Goal: Task Accomplishment & Management: Manage account settings

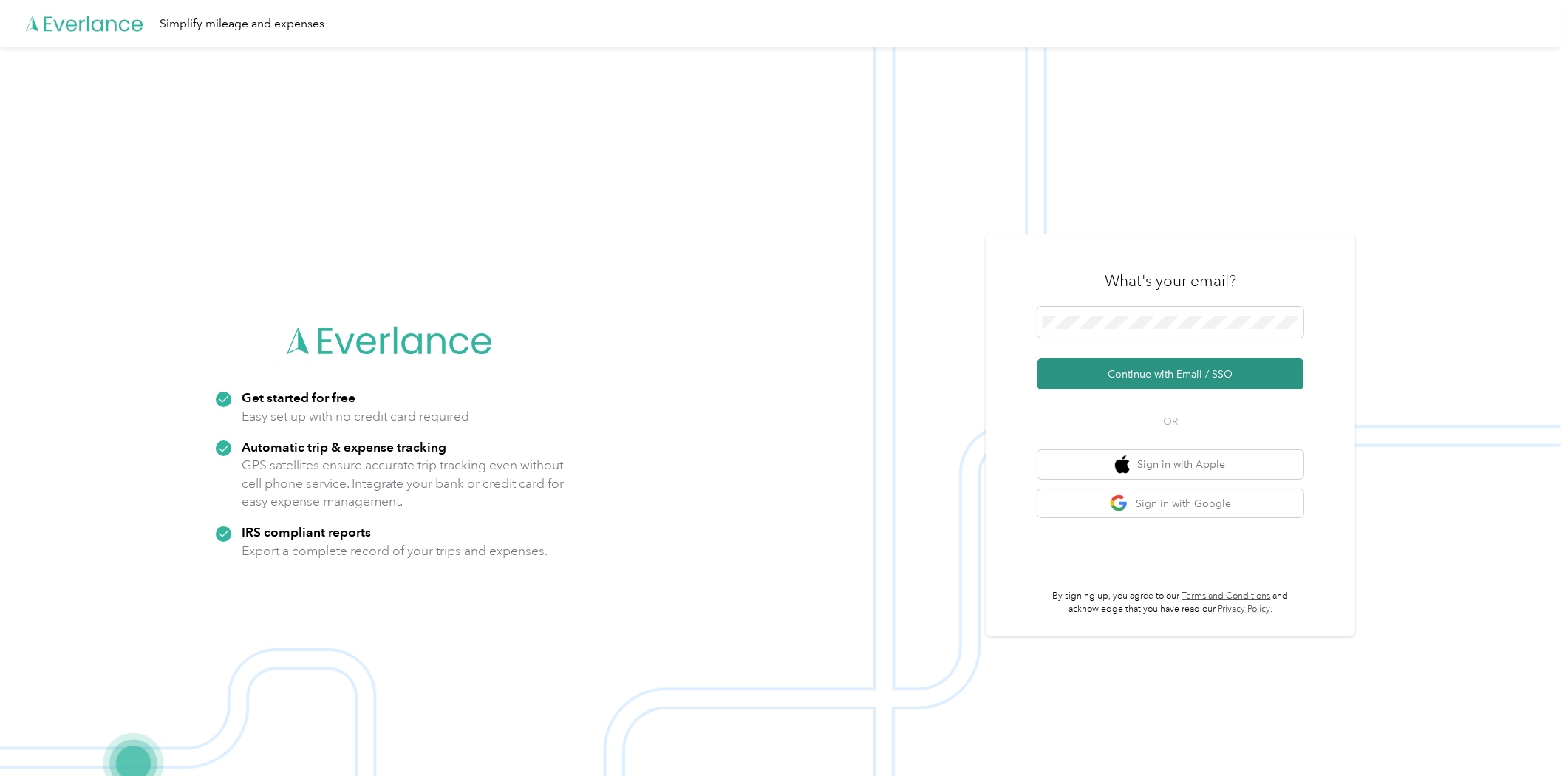
click at [1208, 373] on button "Continue with Email / SSO" at bounding box center [1170, 374] width 266 height 31
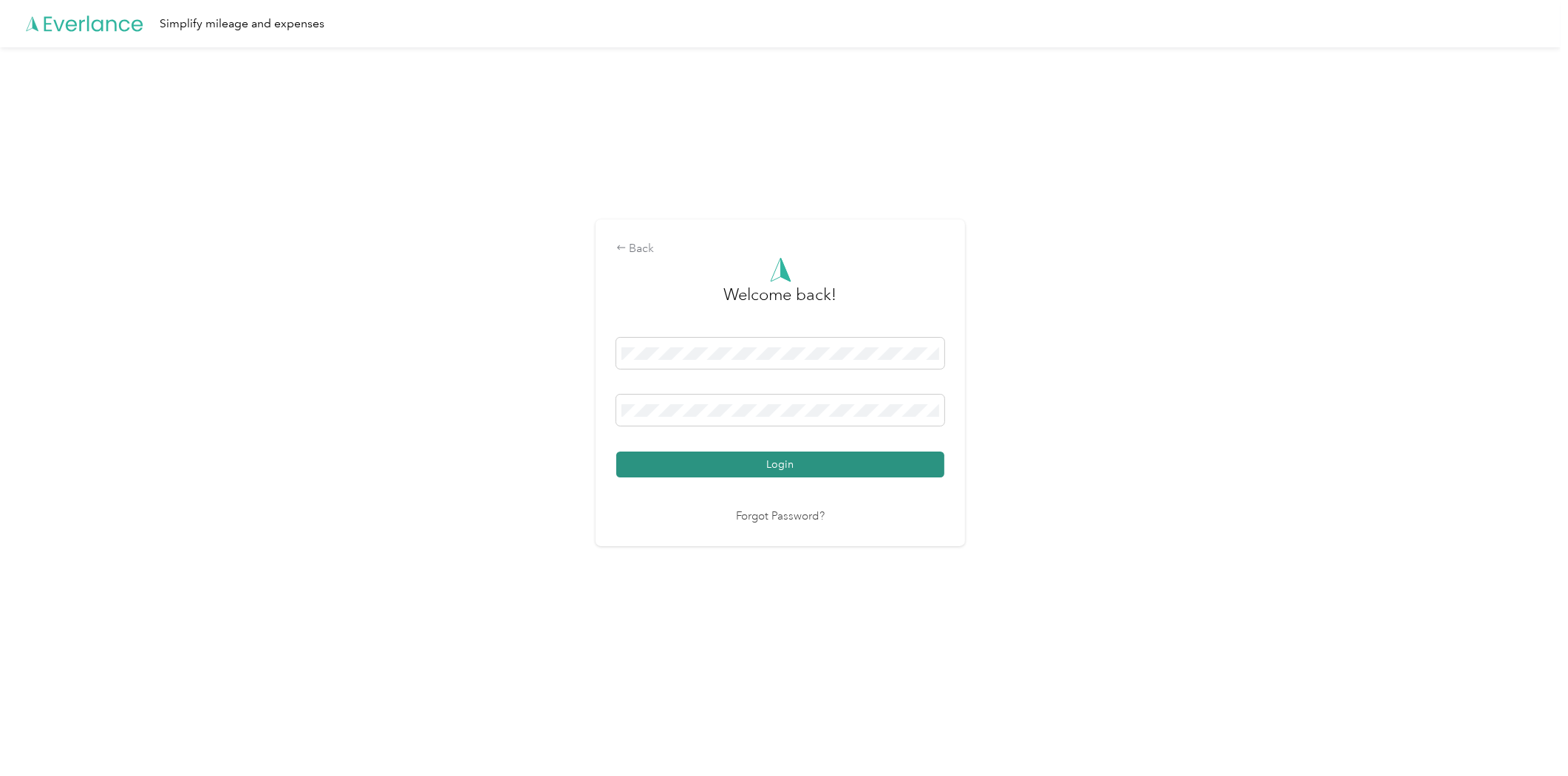
click at [818, 467] on button "Login" at bounding box center [780, 464] width 328 height 26
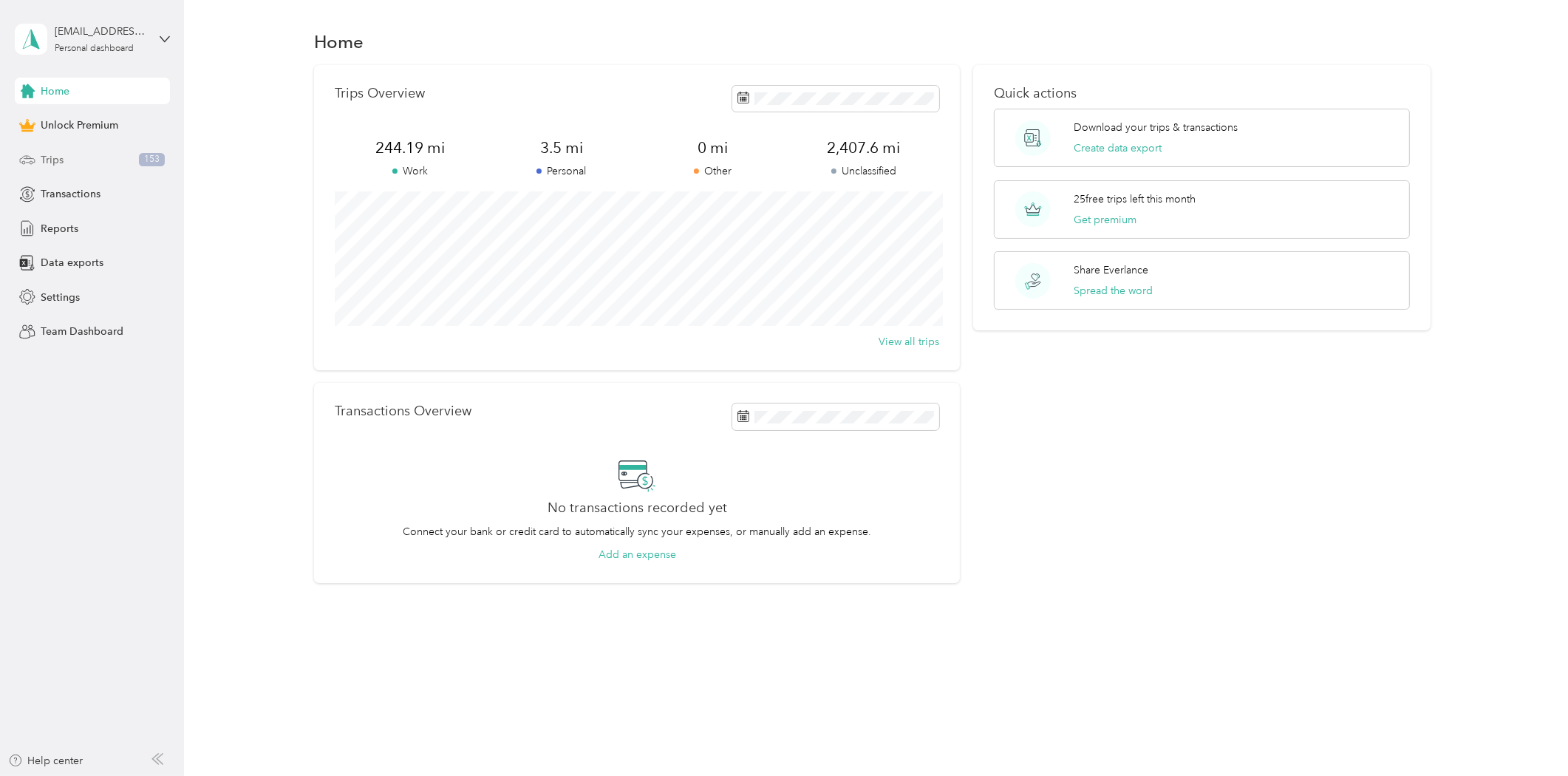
click at [74, 151] on div "Trips 153" at bounding box center [93, 160] width 155 height 27
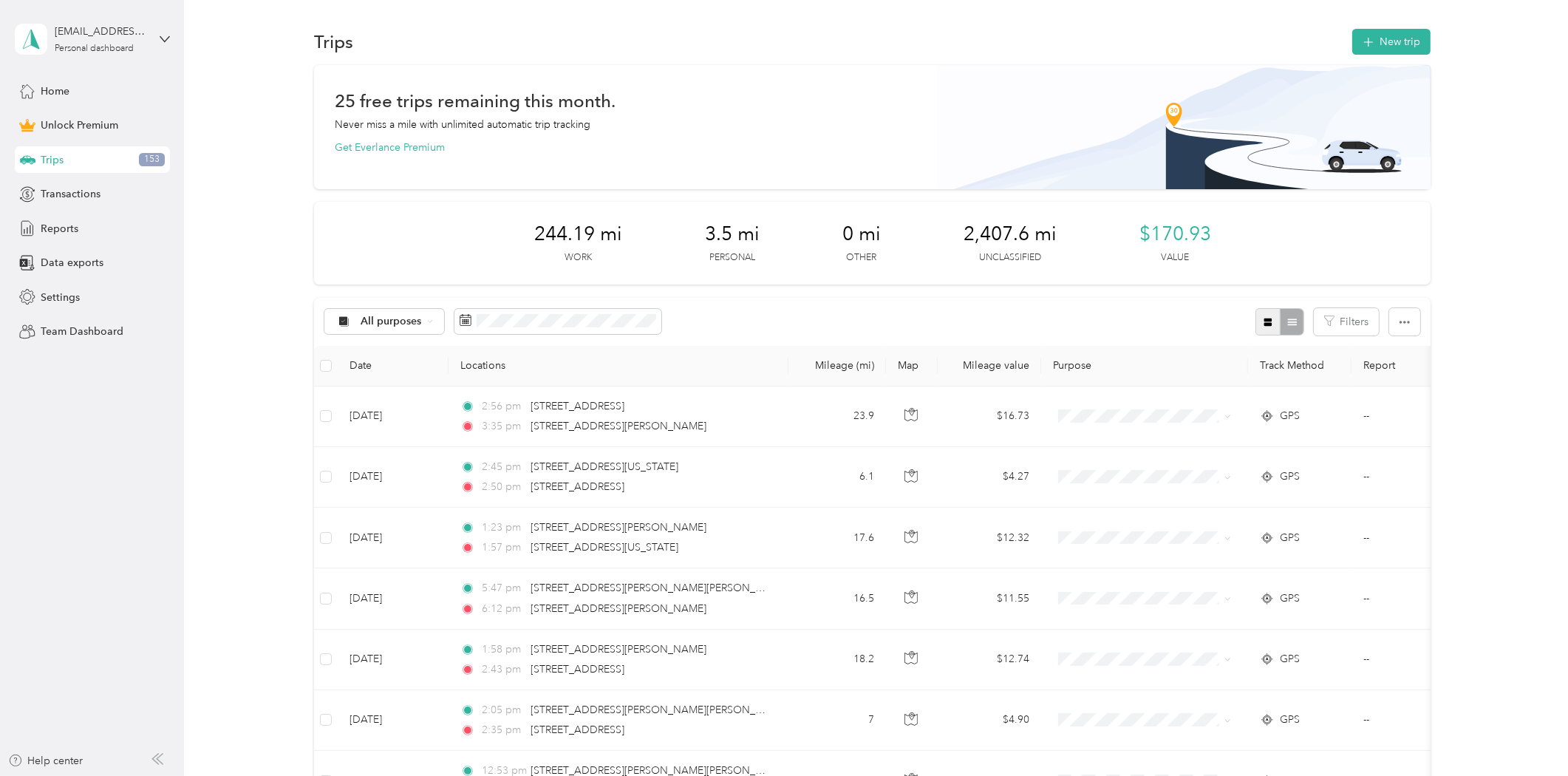
click at [1265, 325] on icon "button" at bounding box center [1268, 323] width 8 height 8
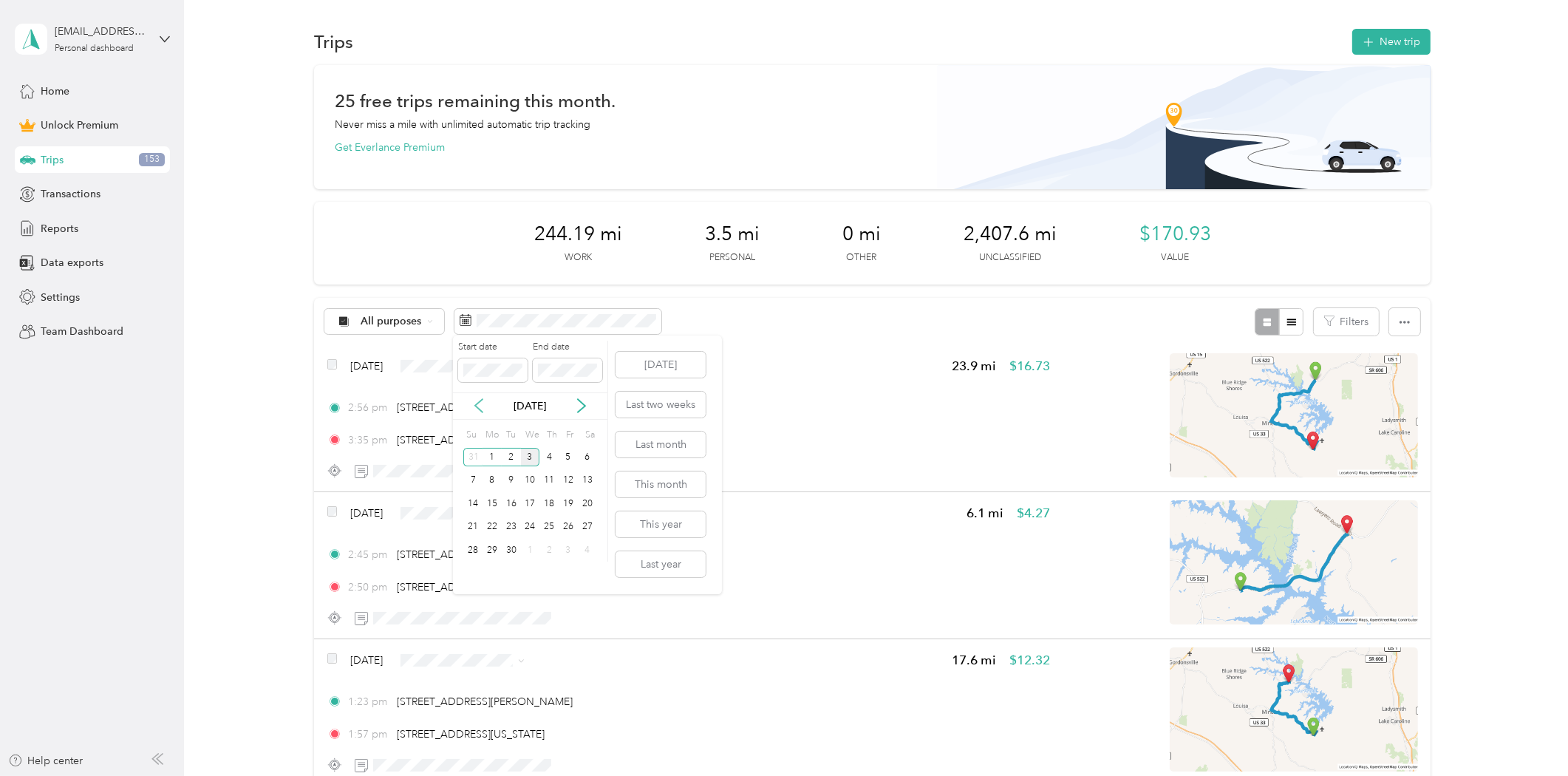
click at [479, 410] on icon at bounding box center [479, 406] width 8 height 14
click at [494, 522] on div "18" at bounding box center [492, 528] width 19 height 19
click at [476, 567] on div "31" at bounding box center [473, 574] width 19 height 19
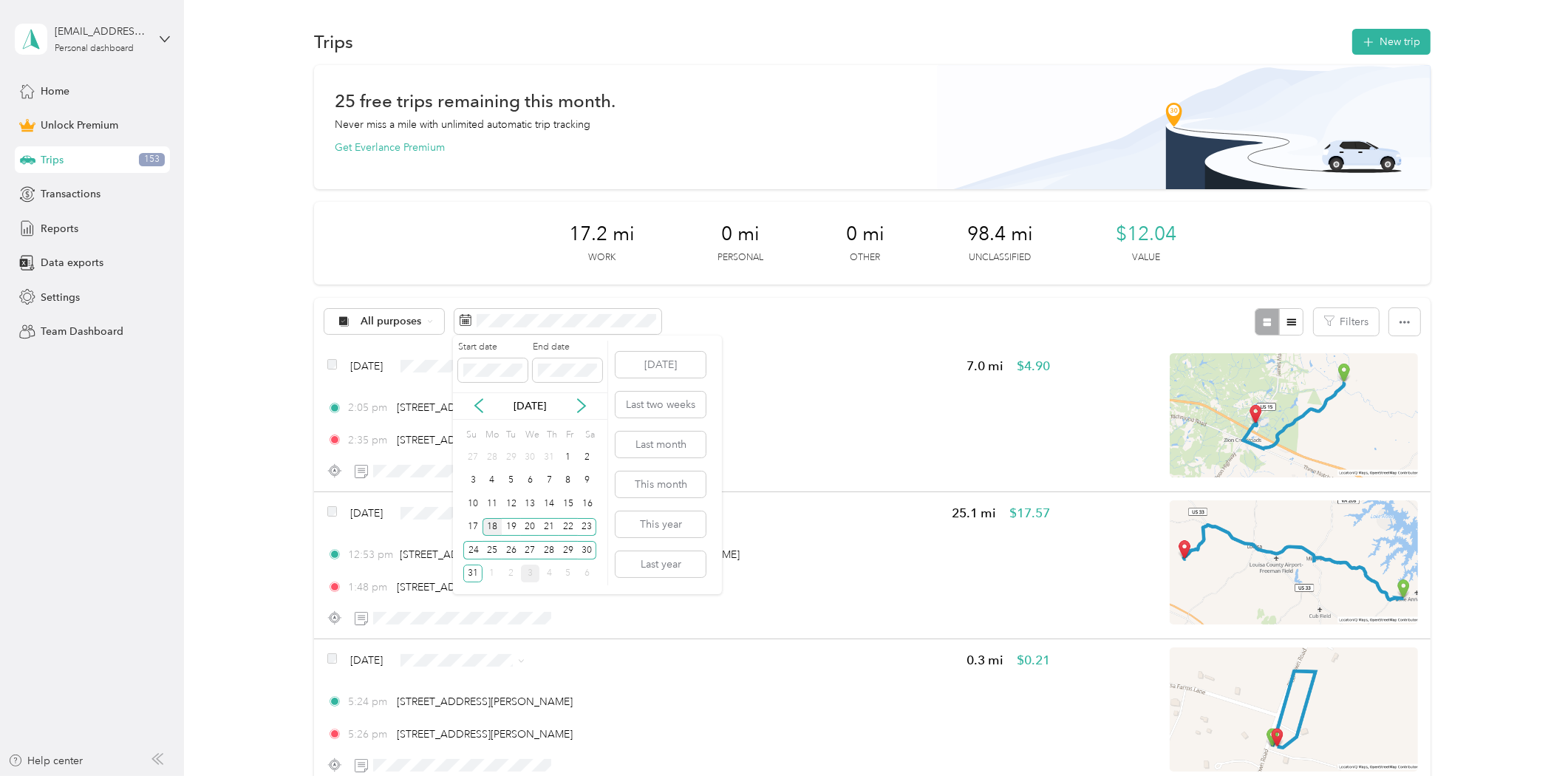
click at [498, 528] on div "18" at bounding box center [492, 528] width 19 height 19
click at [571, 529] on div "22" at bounding box center [568, 528] width 19 height 19
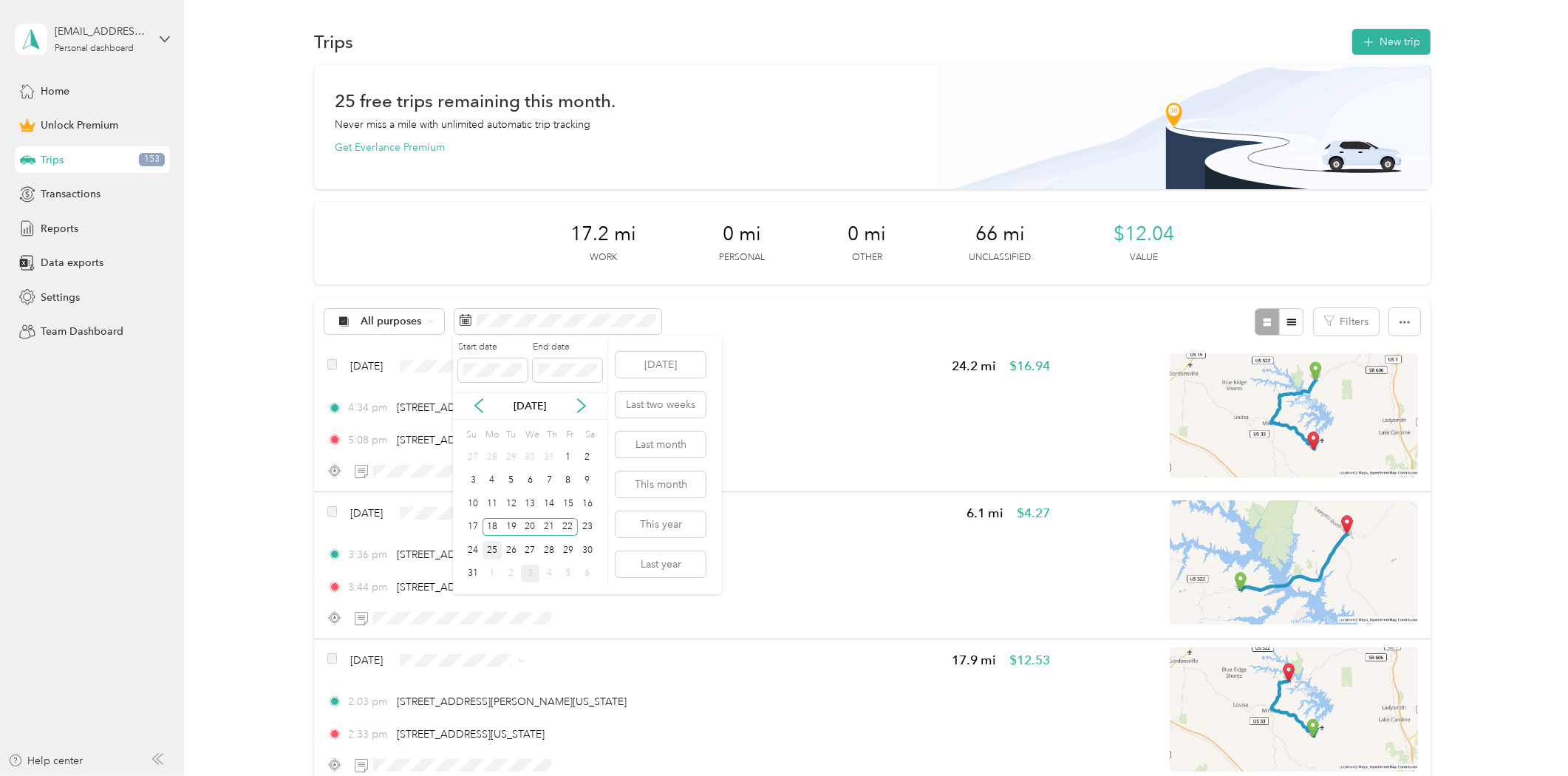
click at [491, 550] on div "25" at bounding box center [492, 551] width 19 height 19
click at [567, 550] on div "29" at bounding box center [568, 551] width 19 height 19
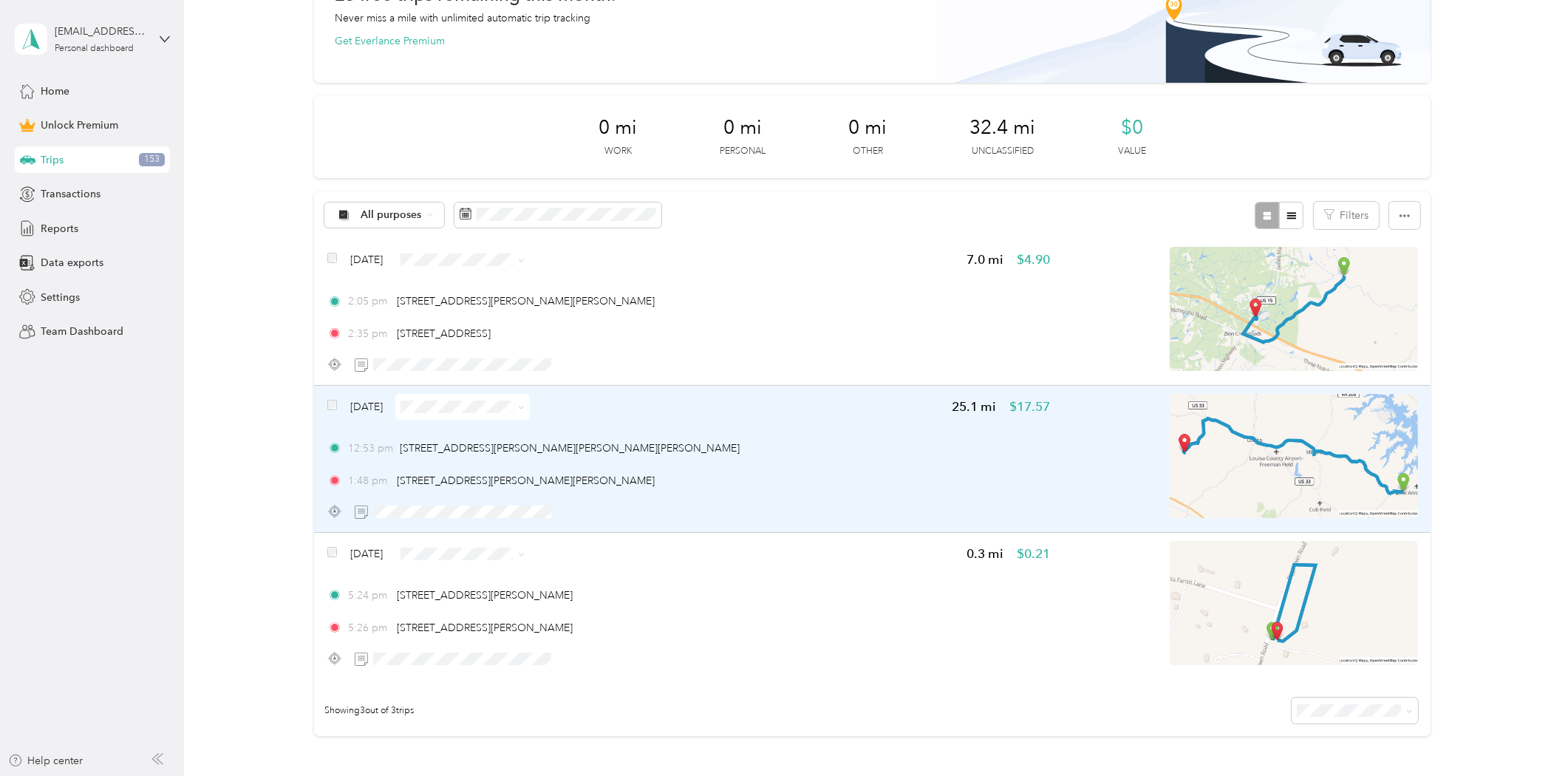
scroll to position [82, 0]
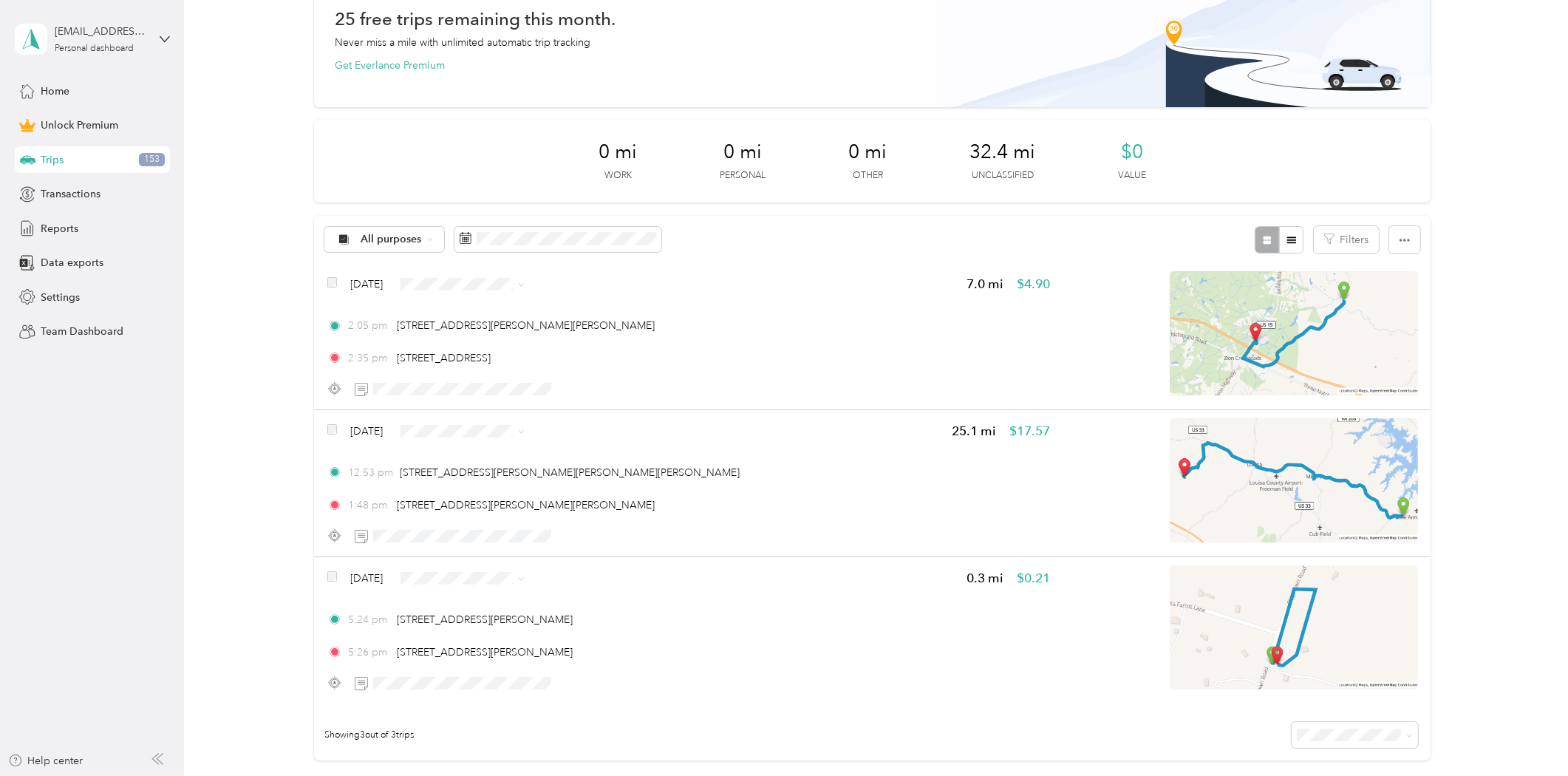
click at [149, 35] on div "[EMAIL_ADDRESS][DOMAIN_NAME] Personal dashboard" at bounding box center [93, 39] width 155 height 52
click at [96, 116] on div "Log out" at bounding box center [170, 121] width 290 height 26
